Goal: Check status: Check status

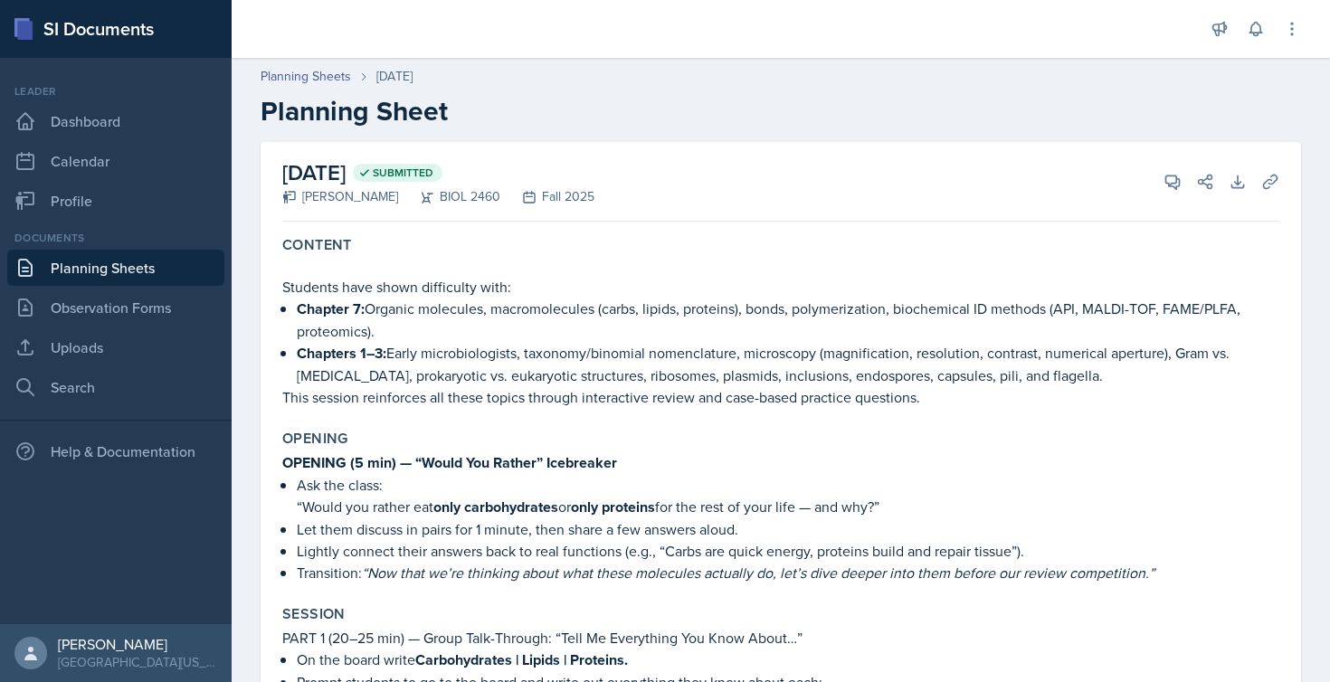
click at [58, 267] on link "Planning Sheets" at bounding box center [115, 268] width 217 height 36
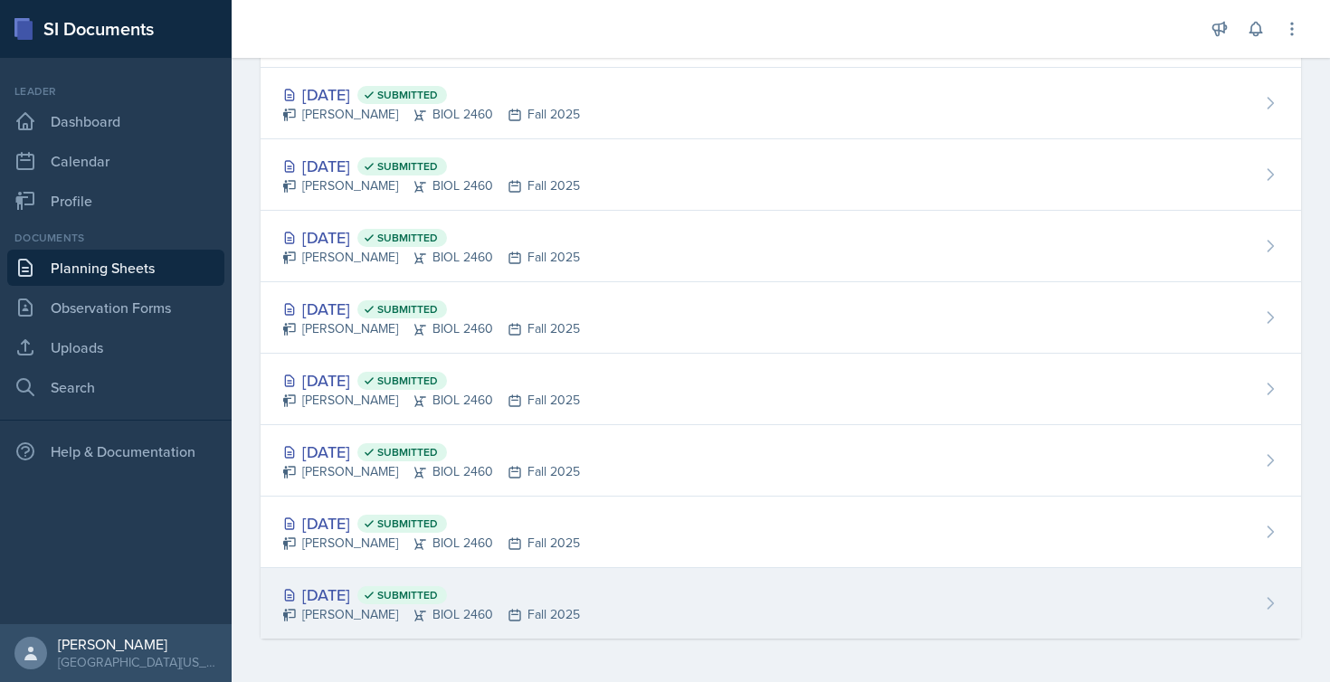
scroll to position [330, 0]
click at [385, 591] on div "[DATE] Submitted" at bounding box center [431, 595] width 298 height 24
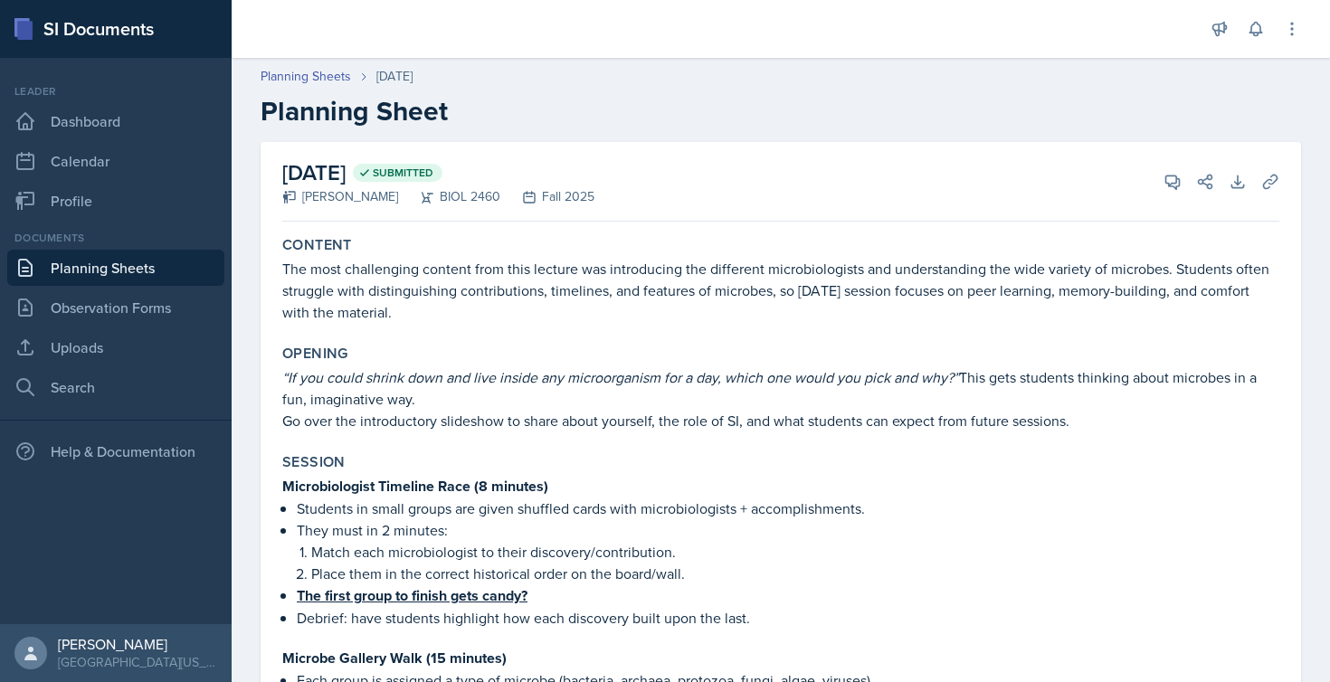
click at [428, 181] on h2 "[DATE] Submitted" at bounding box center [438, 172] width 312 height 33
click at [338, 175] on h2 "[DATE] Submitted" at bounding box center [438, 172] width 312 height 33
click at [135, 264] on link "Planning Sheets" at bounding box center [115, 268] width 217 height 36
